Goal: Entertainment & Leisure: Consume media (video, audio)

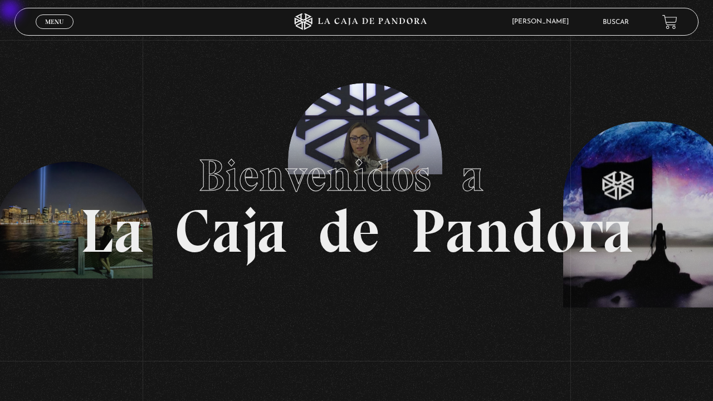
click at [53, 25] on span "Menu" at bounding box center [54, 21] width 18 height 7
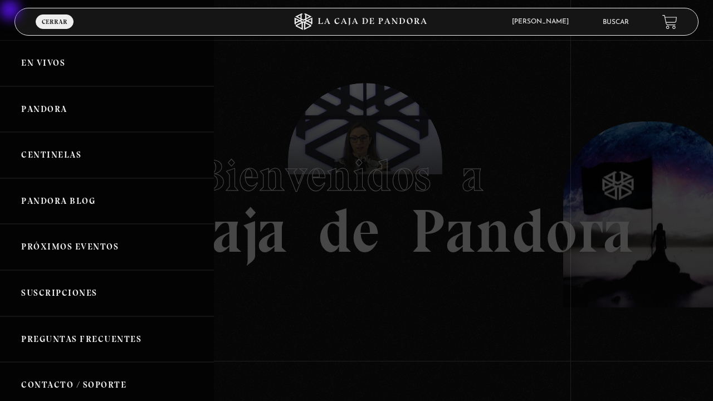
click at [53, 148] on link "Centinelas" at bounding box center [107, 155] width 214 height 46
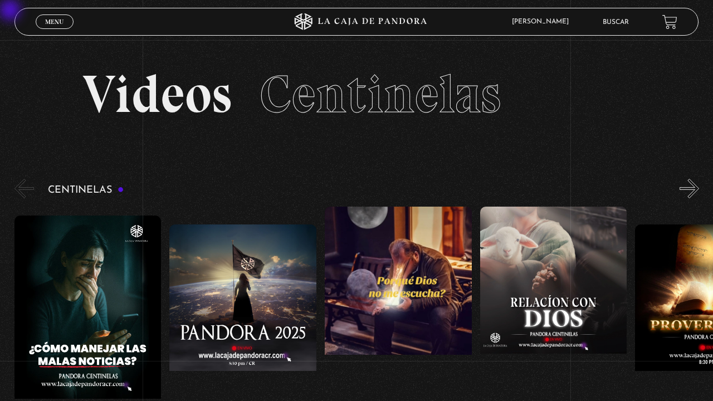
click at [82, 313] on figure at bounding box center [87, 316] width 147 height 201
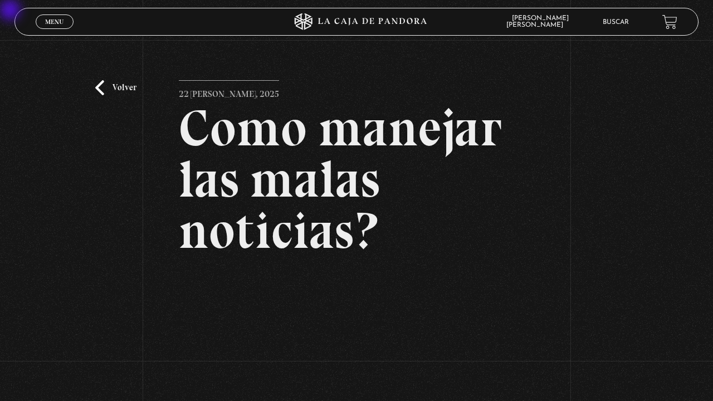
scroll to position [111, 0]
